Goal: Transaction & Acquisition: Purchase product/service

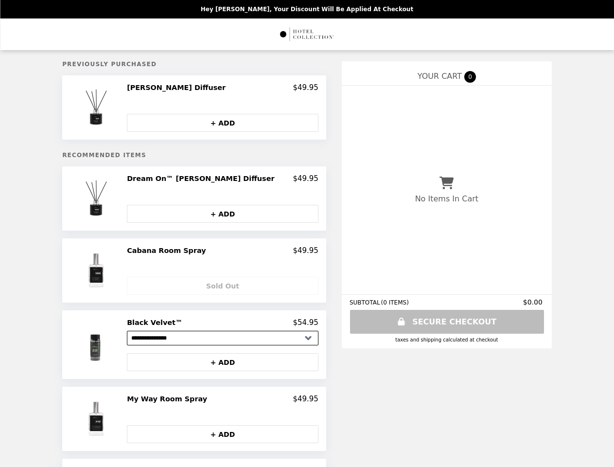
click at [116, 108] on img at bounding box center [97, 107] width 51 height 49
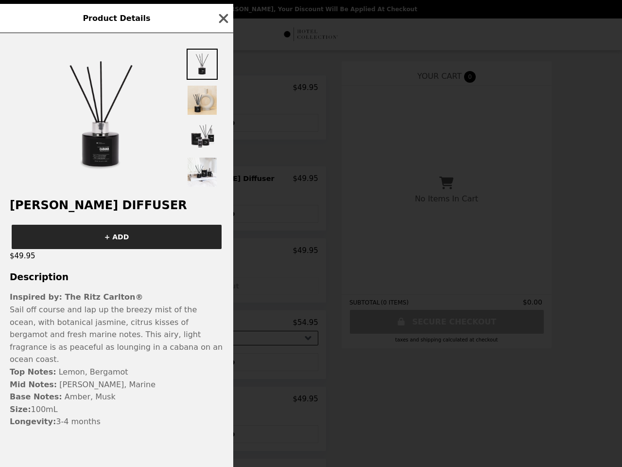
click at [222, 181] on div "Product Details [PERSON_NAME] Diffuser + ADD $49.95 Description Inspired by: Th…" at bounding box center [311, 233] width 622 height 467
click at [222, 215] on div "Product Details [PERSON_NAME] Diffuser + ADD $49.95 Description Inspired by: Th…" at bounding box center [311, 233] width 622 height 467
click at [116, 263] on div "$49.95" at bounding box center [116, 256] width 233 height 14
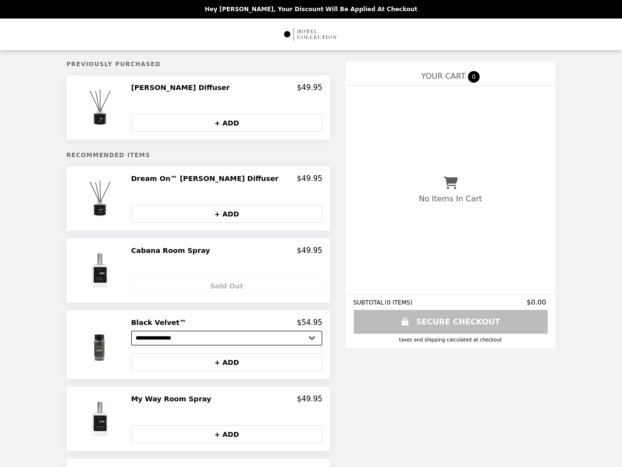
click at [222, 253] on div "Cabana Room Spray $49.95" at bounding box center [227, 250] width 192 height 9
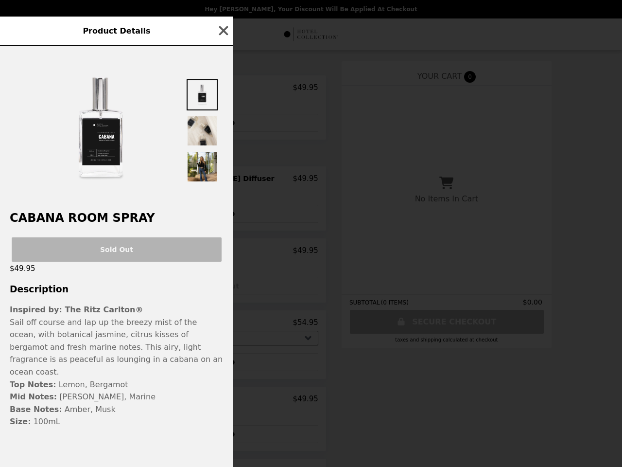
click at [222, 287] on div "Product Details Cabana Room Spray Sold Out $49.95 Description Inspired by: The …" at bounding box center [311, 233] width 622 height 467
click at [116, 347] on p "Sail off course and lap up the breezy mist of the ocean, with botanical jasmine…" at bounding box center [117, 347] width 214 height 62
